Goal: Information Seeking & Learning: Understand process/instructions

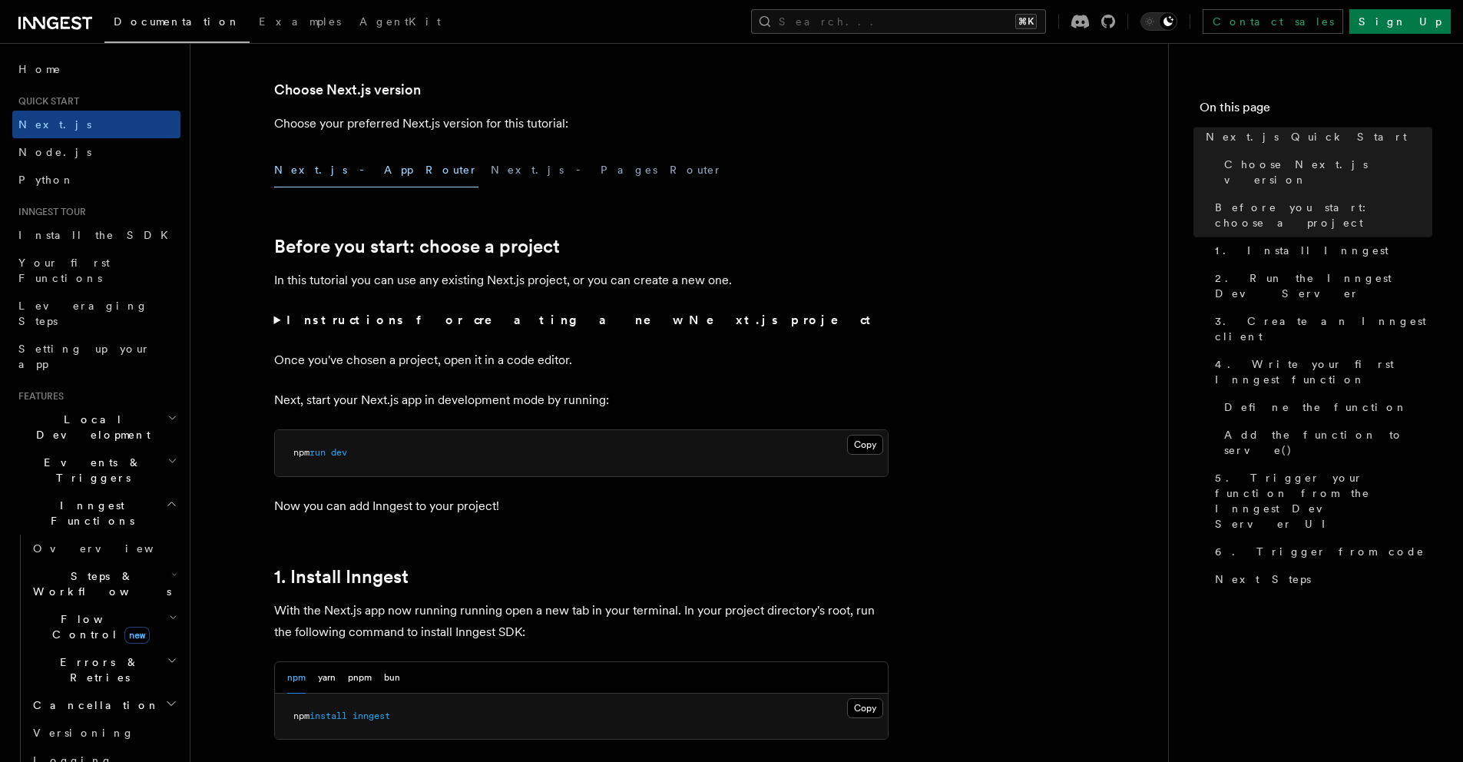
scroll to position [746, 0]
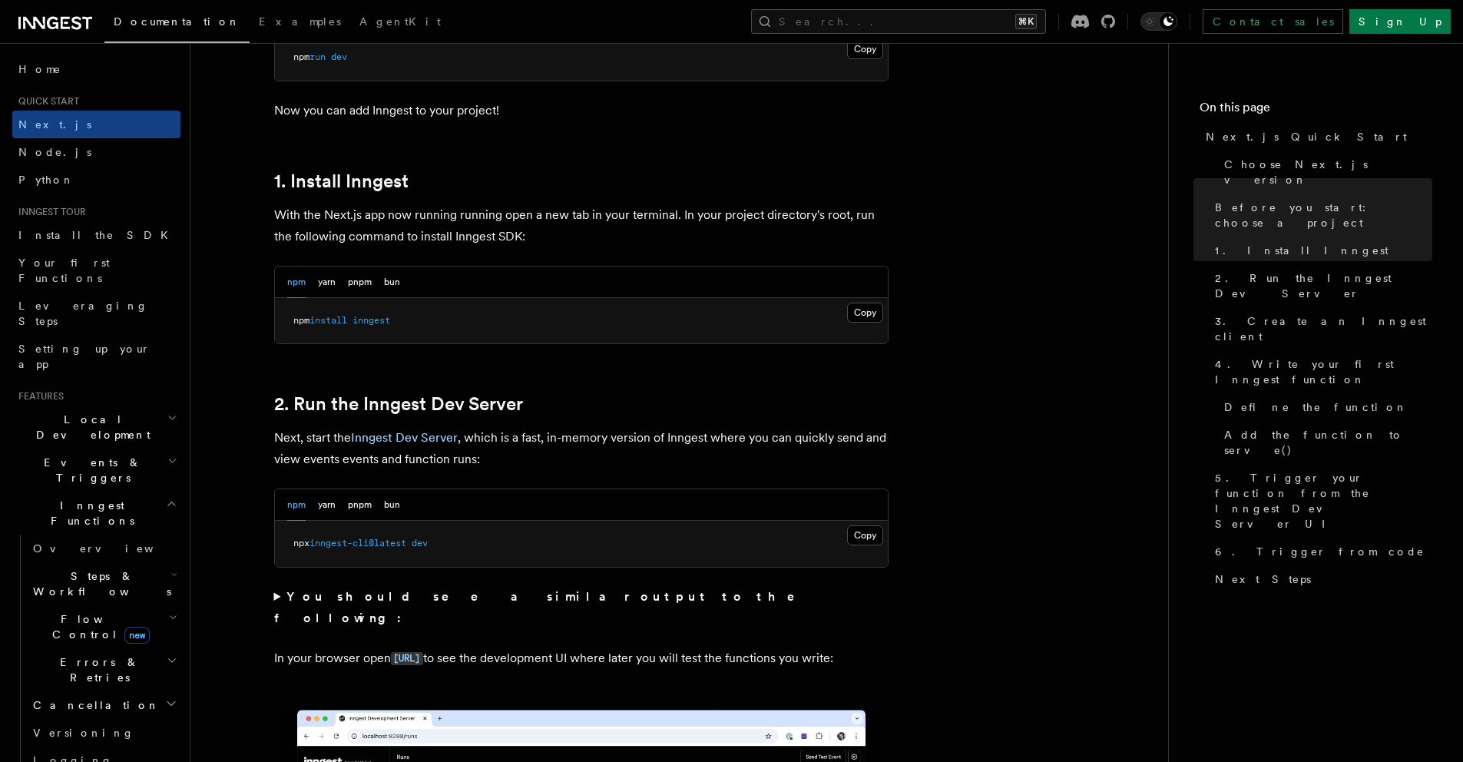
click at [807, 411] on h2 "2. Run the Inngest Dev Server" at bounding box center [581, 404] width 614 height 22
click at [859, 536] on button "Copy Copied" at bounding box center [865, 535] width 36 height 20
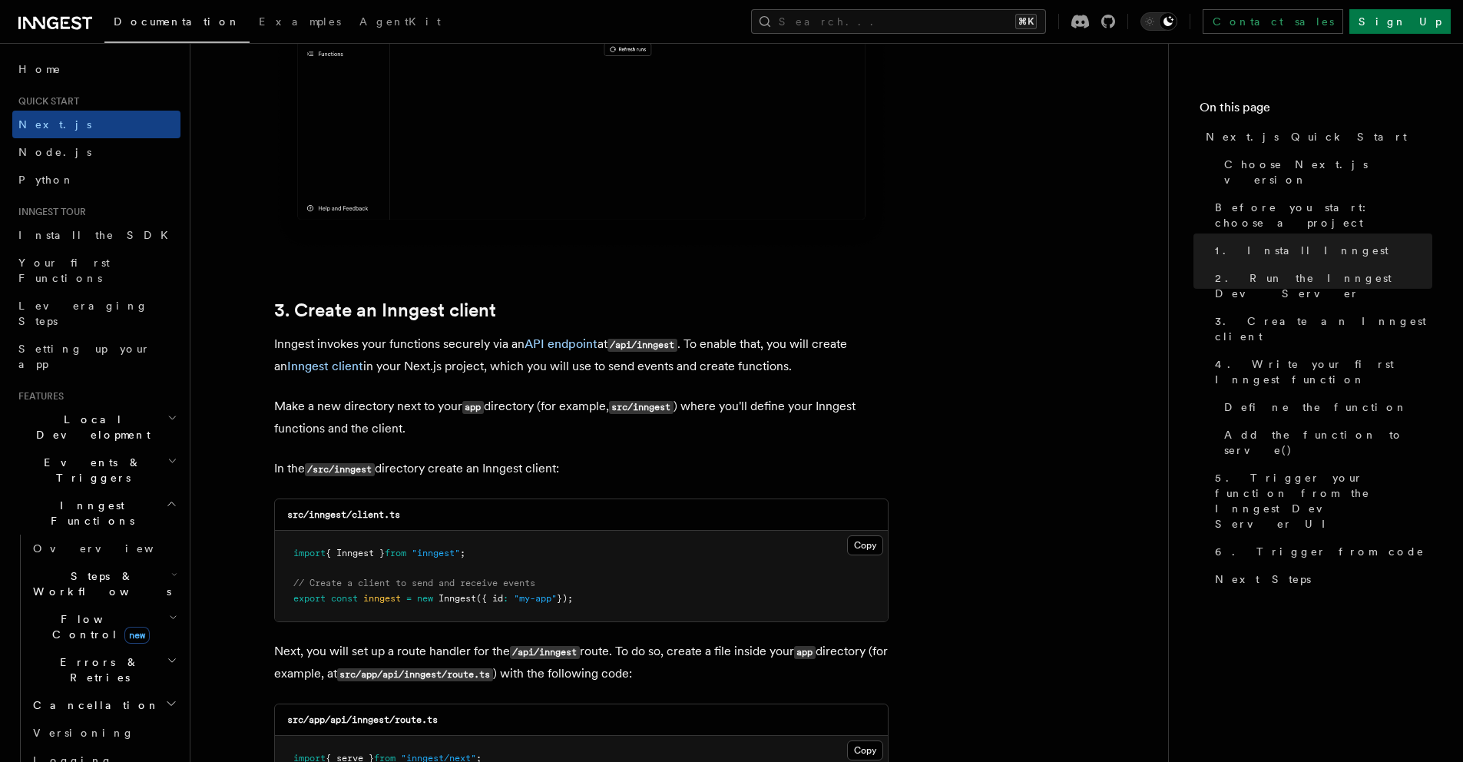
scroll to position [1576, 0]
click at [602, 534] on pre "import { Inngest } from "inngest" ; // Create a client to send and receive even…" at bounding box center [581, 575] width 613 height 91
click at [854, 547] on button "Copy Copied" at bounding box center [865, 544] width 36 height 20
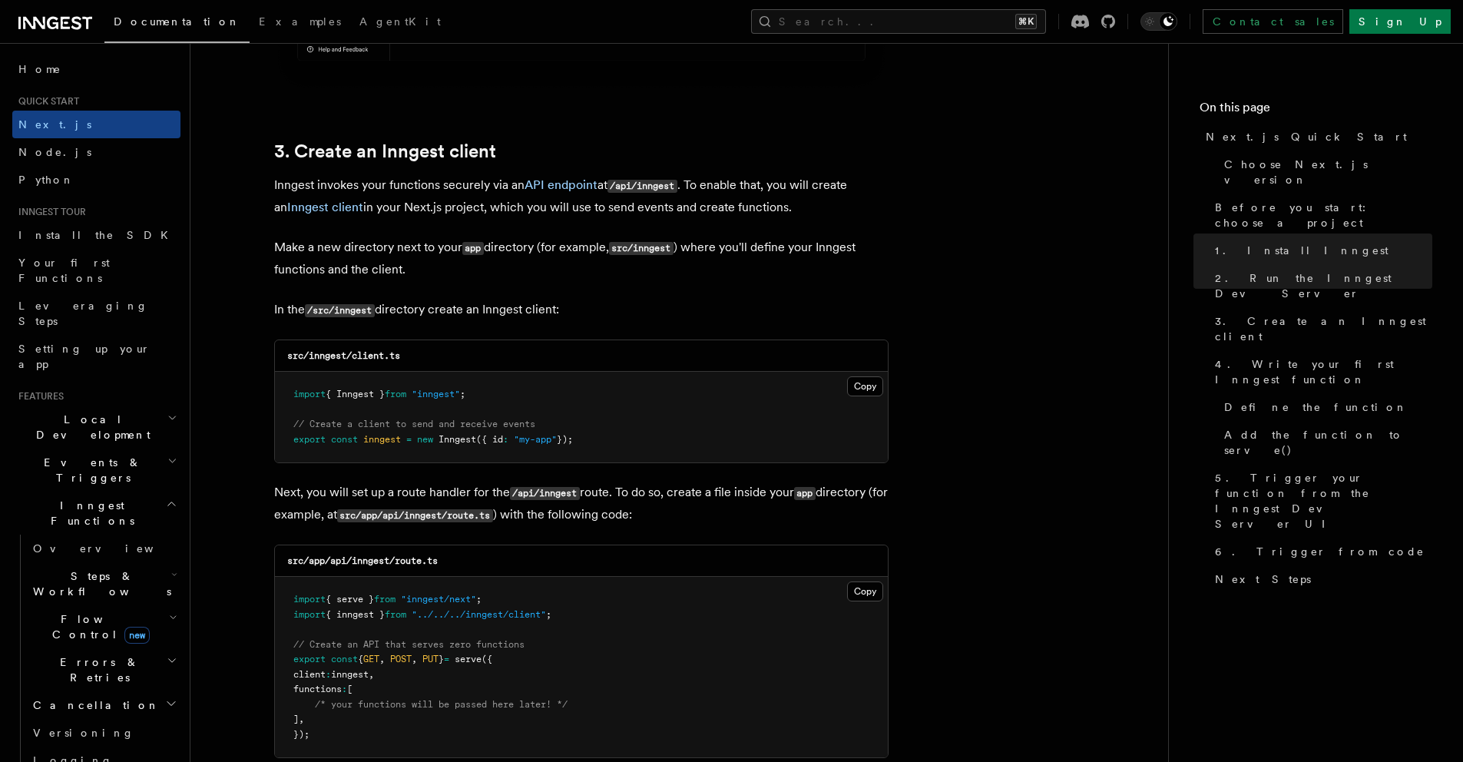
scroll to position [1752, 0]
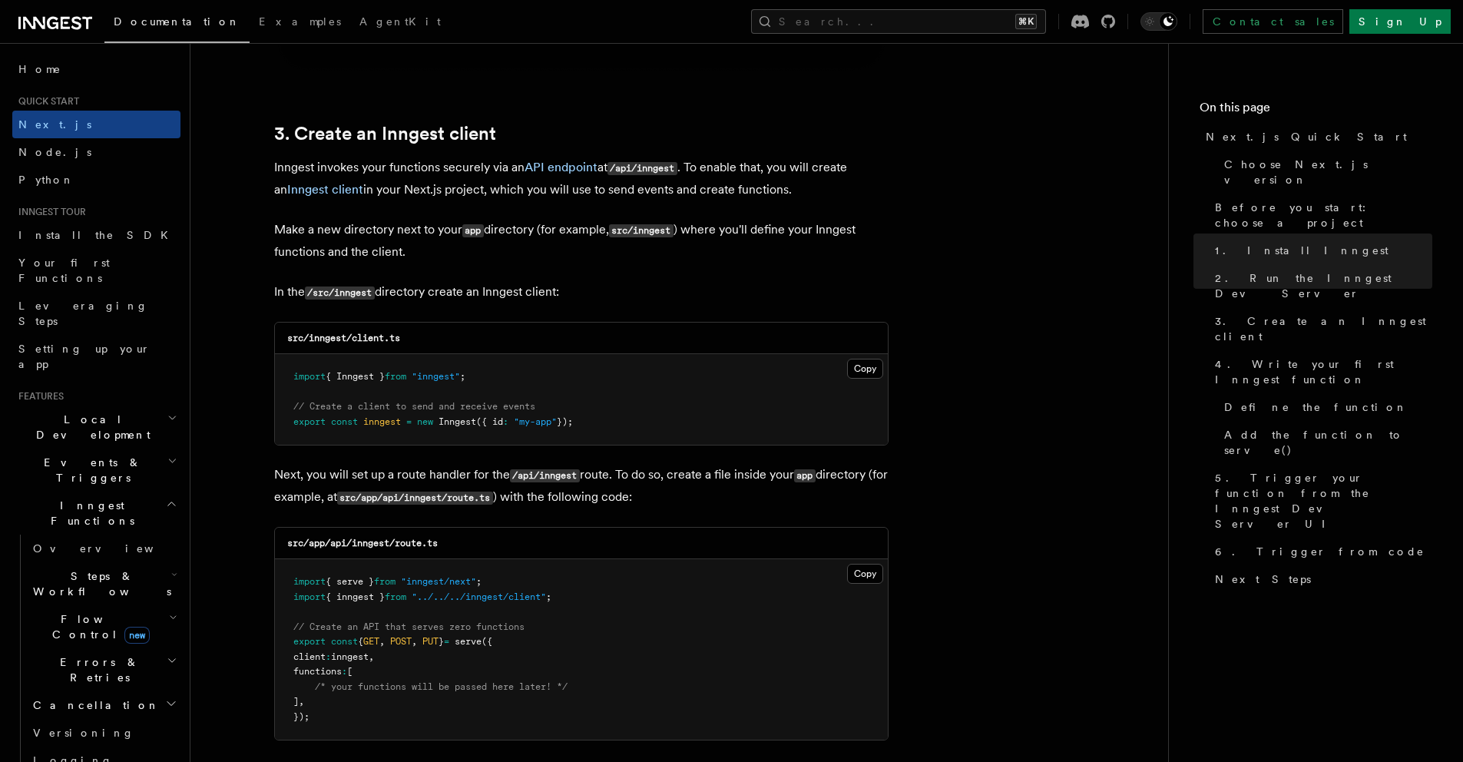
click at [888, 583] on div "src/app/api/inngest/route.ts Copy Copied import { serve } from "inngest/next" ;…" at bounding box center [581, 633] width 614 height 213
click at [865, 573] on button "Copy Copied" at bounding box center [865, 574] width 36 height 20
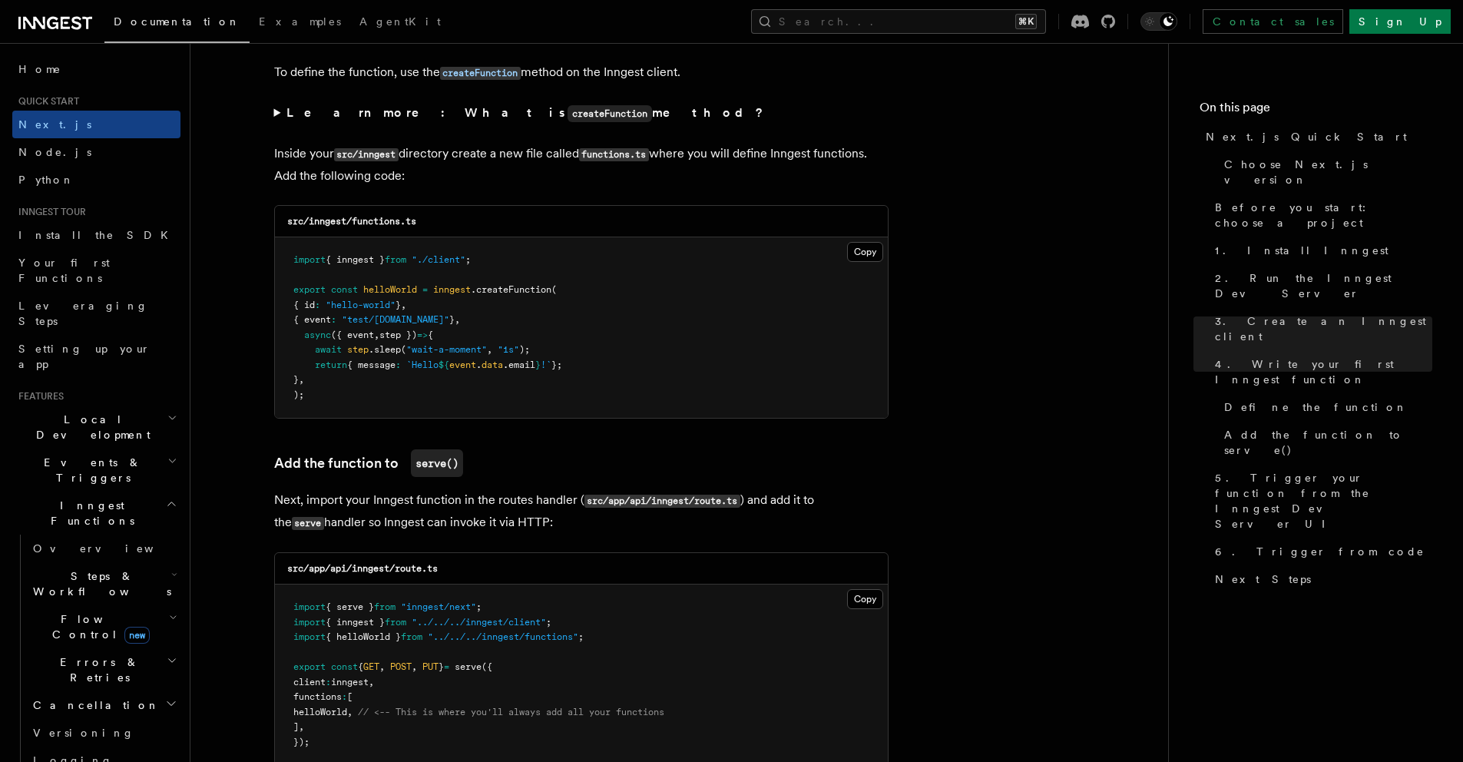
scroll to position [2641, 0]
click at [859, 250] on button "Copy Copied" at bounding box center [865, 255] width 36 height 20
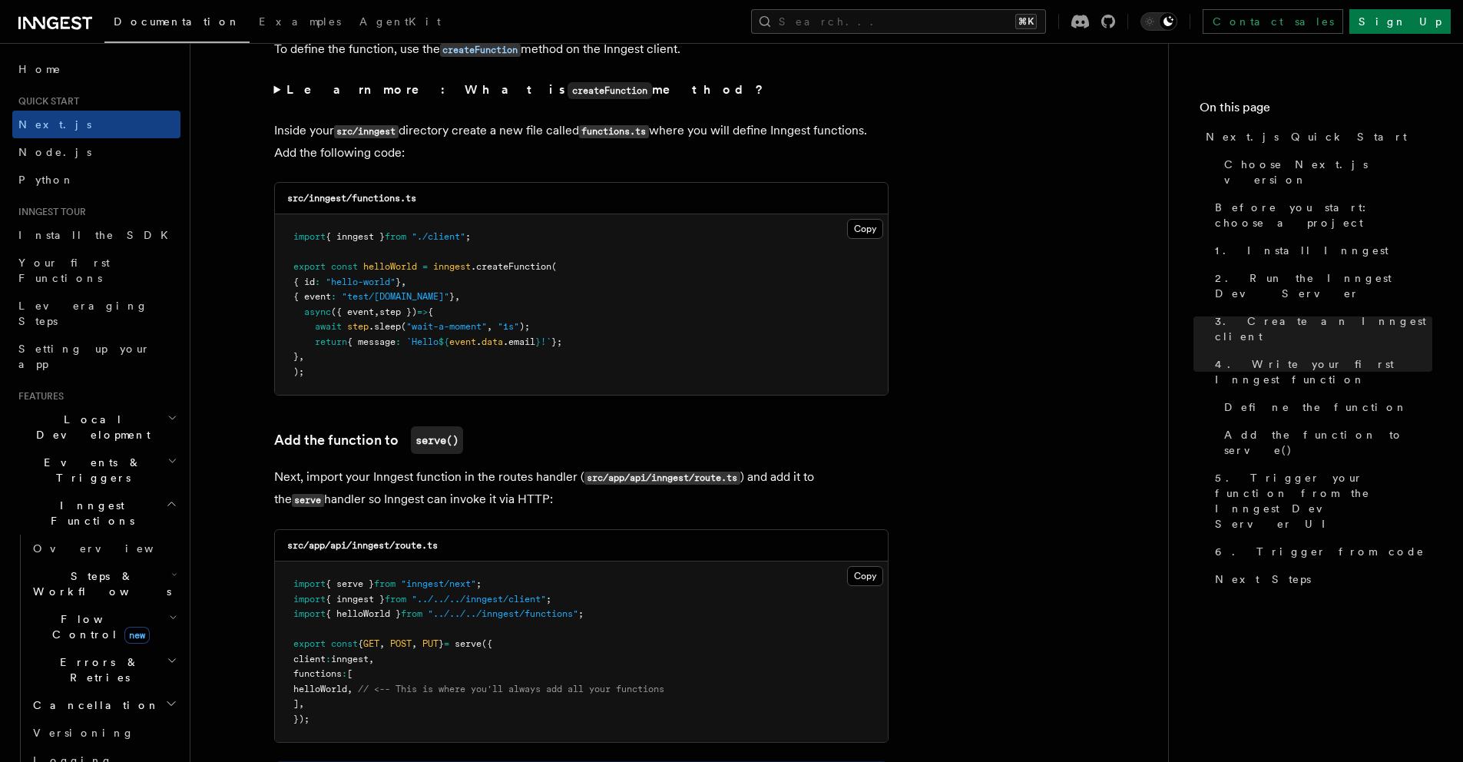
scroll to position [2664, 0]
click at [870, 244] on pre "import { inngest } from "./client" ; export const helloWorld = inngest .createF…" at bounding box center [581, 307] width 613 height 180
click at [869, 239] on button "Copy Copied" at bounding box center [865, 232] width 36 height 20
